Goal: Task Accomplishment & Management: Use online tool/utility

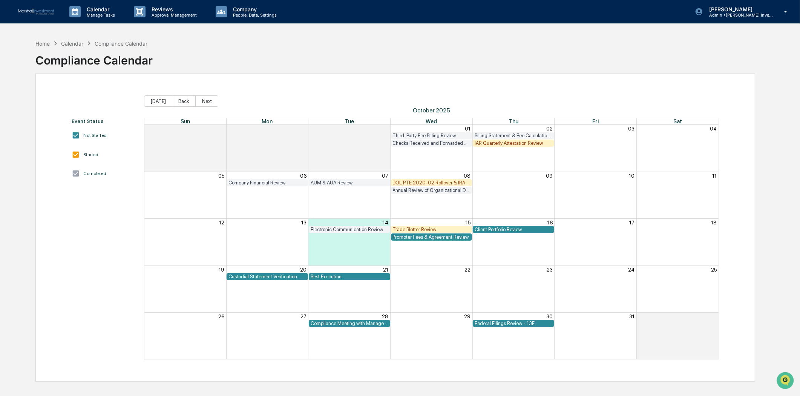
click at [428, 227] on div "Trade Blotter Review" at bounding box center [432, 230] width 78 height 6
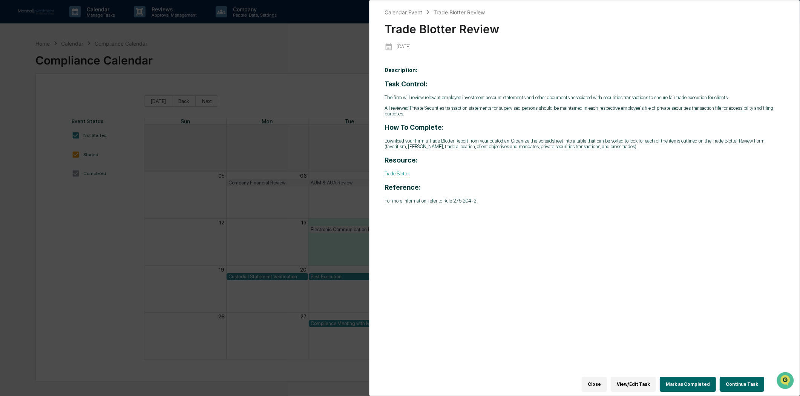
click at [400, 175] on link "Trade Blotter" at bounding box center [397, 174] width 25 height 6
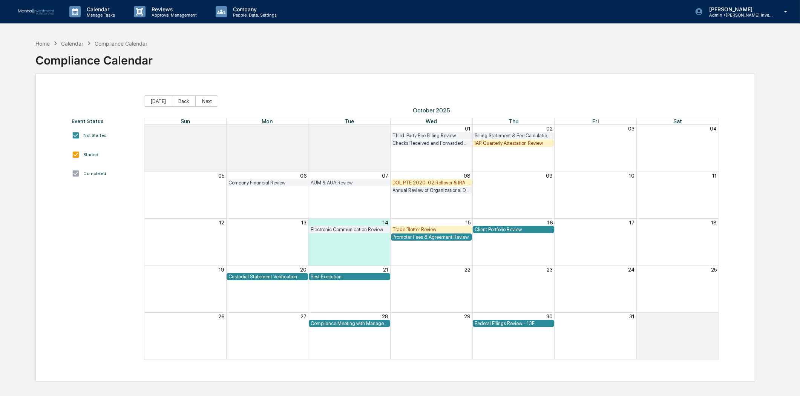
click at [417, 228] on div "Trade Blotter Review" at bounding box center [432, 230] width 78 height 6
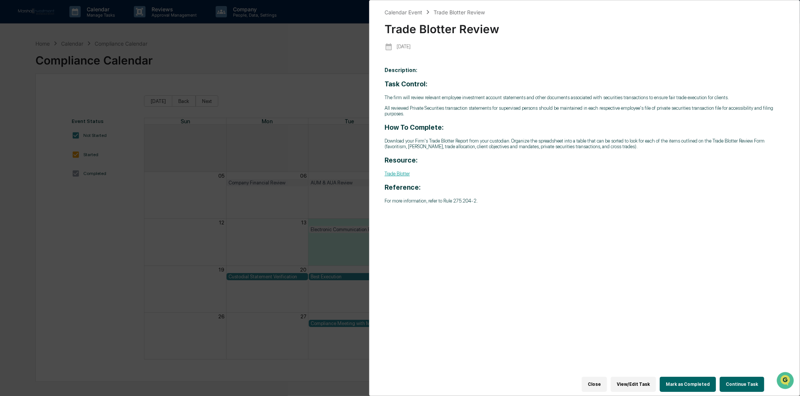
click at [740, 379] on button "Continue Task" at bounding box center [742, 384] width 44 height 15
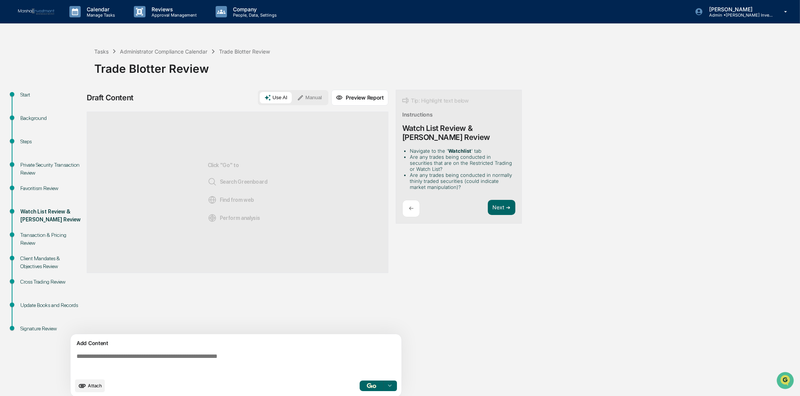
click at [408, 210] on div "←" at bounding box center [411, 209] width 18 height 18
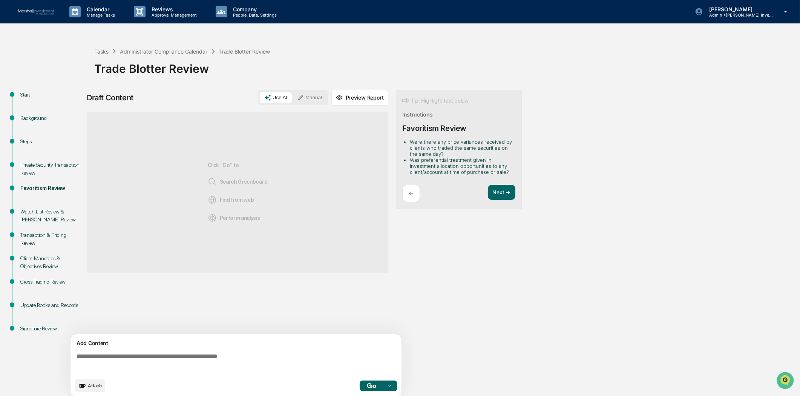
click at [412, 195] on p "←" at bounding box center [411, 193] width 5 height 7
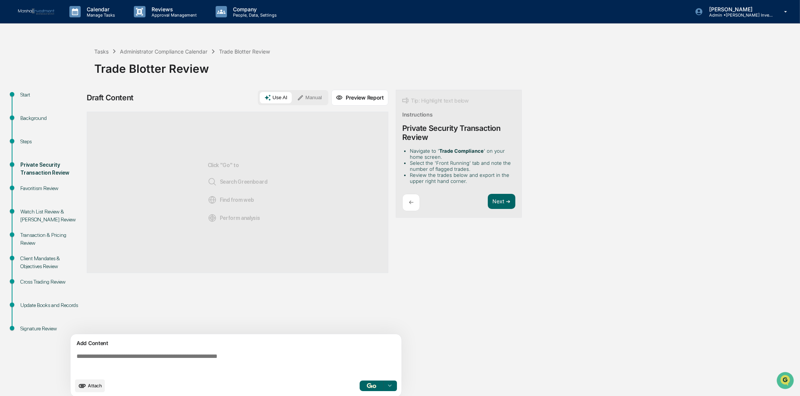
click at [412, 195] on div "←" at bounding box center [411, 203] width 18 height 18
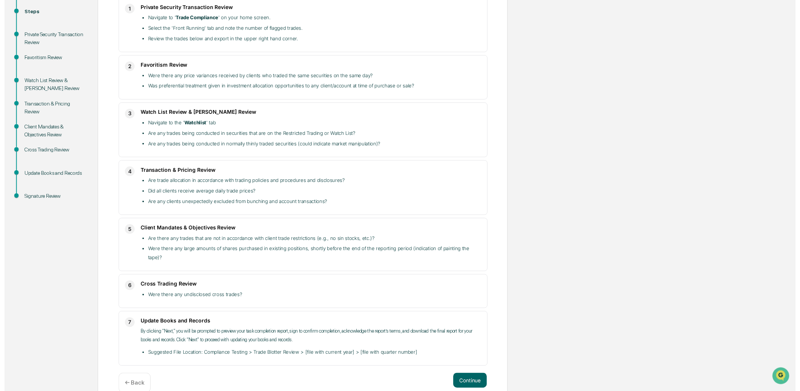
scroll to position [135, 0]
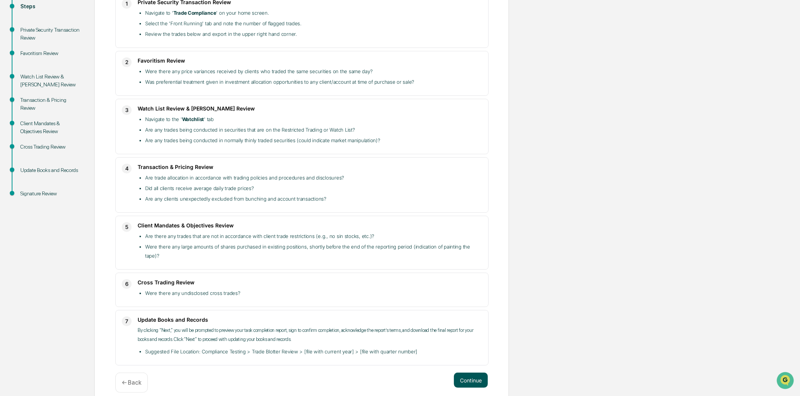
click at [468, 373] on button "Continue" at bounding box center [471, 380] width 34 height 15
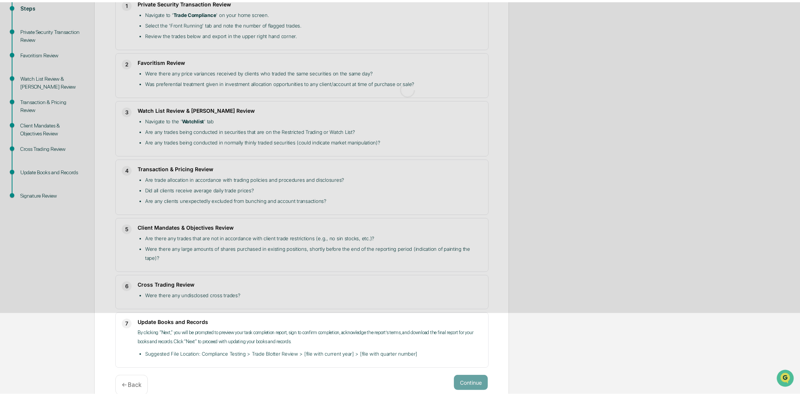
scroll to position [6, 0]
